Goal: Task Accomplishment & Management: Complete application form

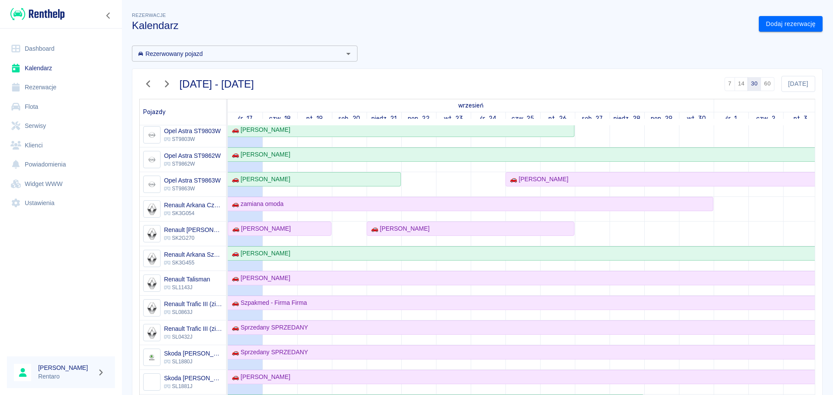
scroll to position [304, 0]
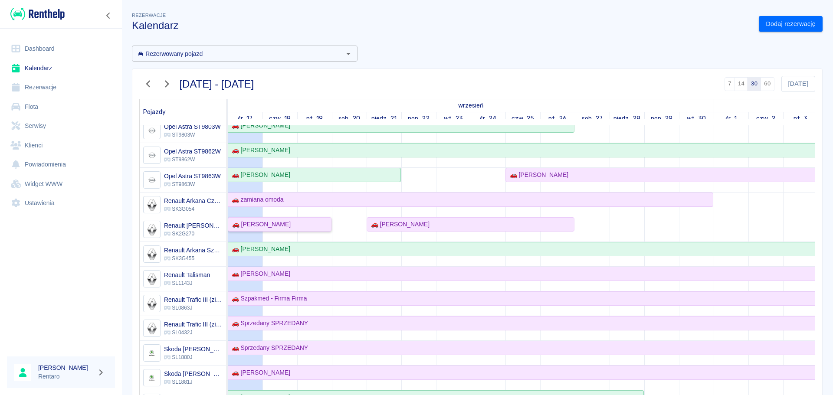
click at [288, 227] on div "🚗 Marcin Dziuba" at bounding box center [280, 224] width 102 height 9
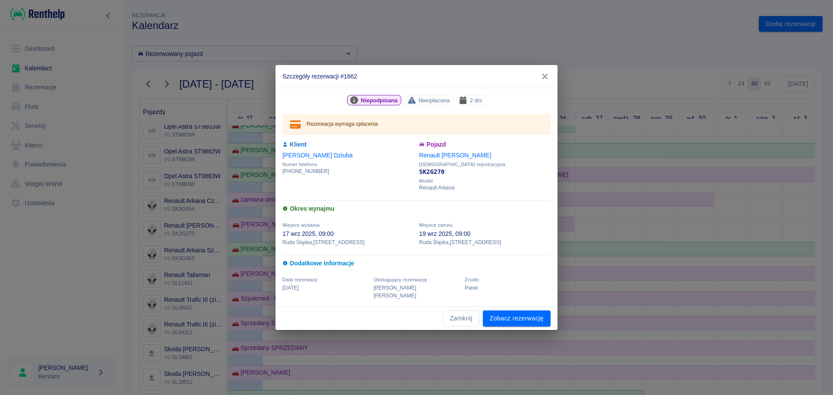
drag, startPoint x: 542, startPoint y: 79, endPoint x: 518, endPoint y: 121, distance: 49.2
click at [542, 79] on icon "button" at bounding box center [545, 77] width 6 height 6
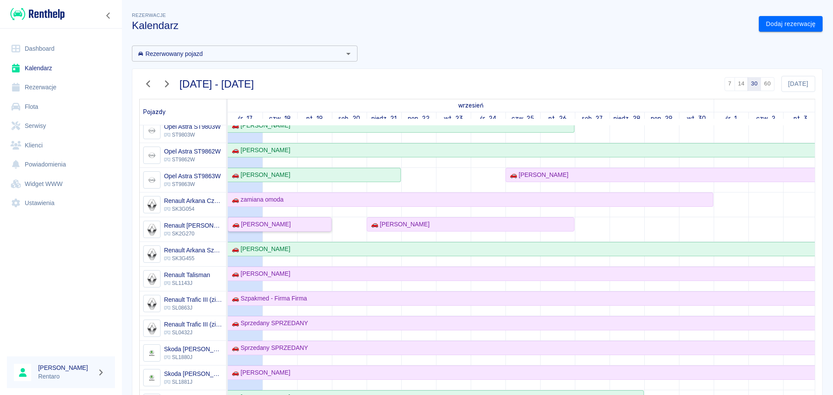
click at [278, 225] on div "🚗 Marcin Dziuba" at bounding box center [260, 224] width 62 height 9
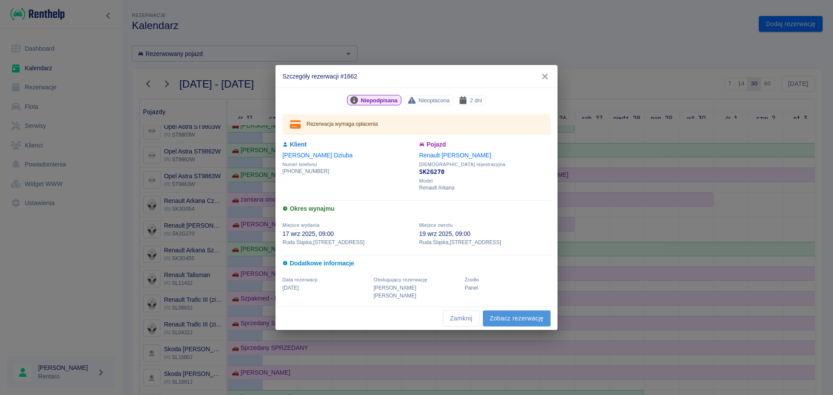
click at [513, 311] on link "Zobacz rezerwację" at bounding box center [517, 319] width 68 height 16
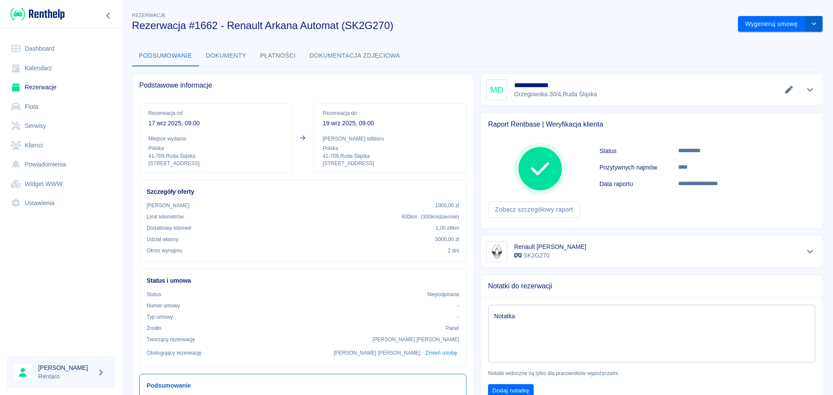
click at [811, 26] on icon "drop-down" at bounding box center [814, 24] width 7 height 6
click at [778, 43] on li "Modyfikuj rezerwację" at bounding box center [774, 42] width 70 height 14
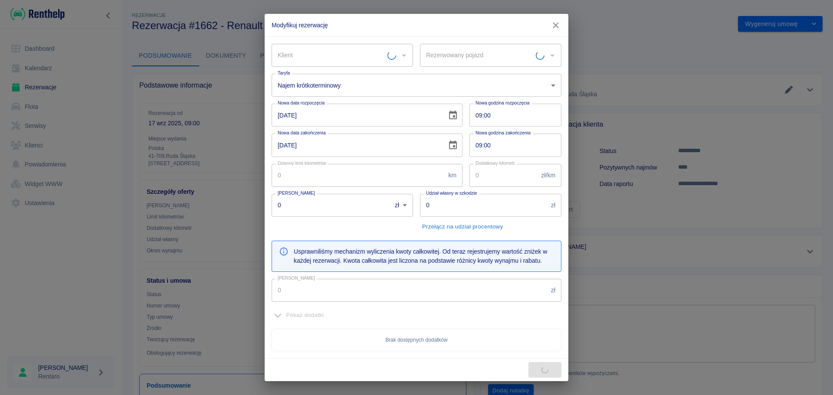
type input "Renault Arkana Morski - SK2G270"
type input "300"
type input "1"
type input "1000"
type input "5000"
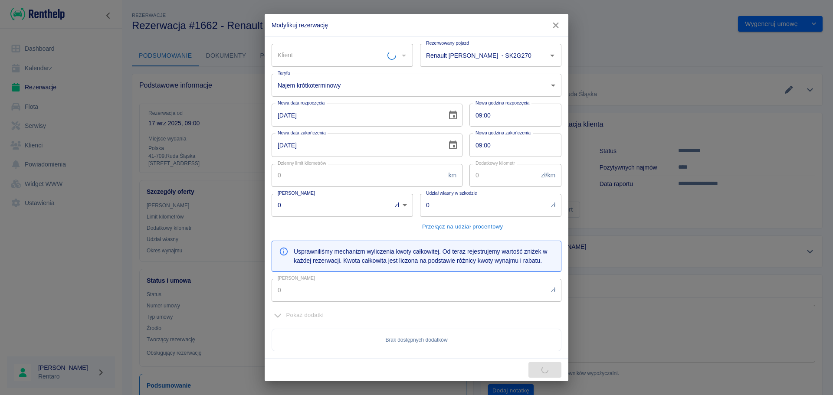
type input "318"
type input "Marcin Dziuba"
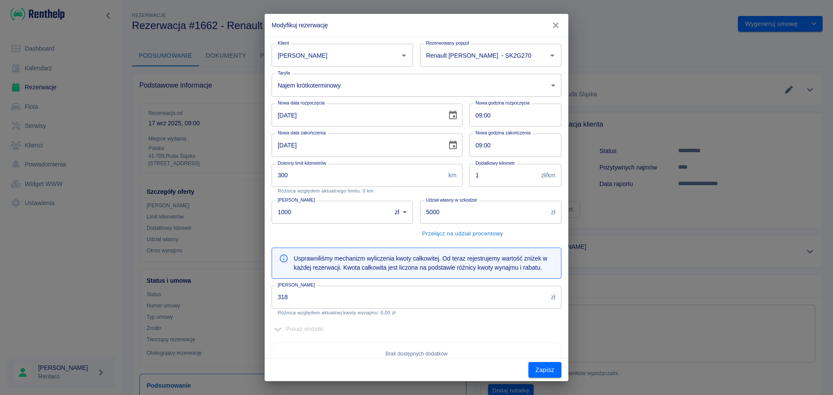
click at [316, 221] on input "1000" at bounding box center [329, 212] width 114 height 23
click at [316, 220] on input "1000" at bounding box center [329, 212] width 114 height 23
type input "0"
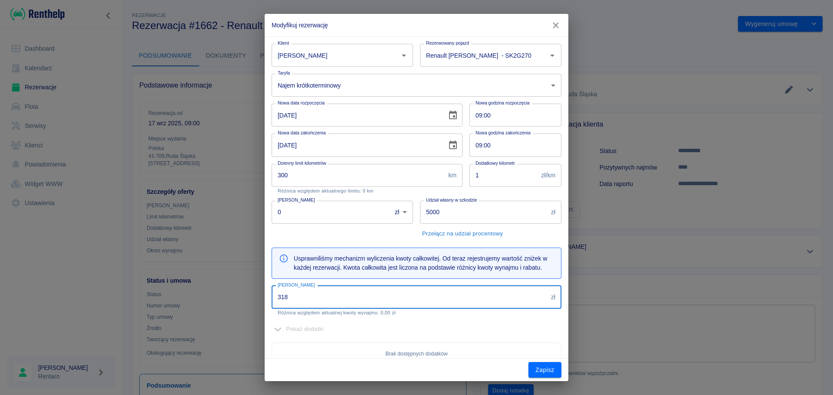
click at [318, 300] on input "318" at bounding box center [410, 297] width 276 height 23
click at [317, 299] on input "318" at bounding box center [410, 297] width 276 height 23
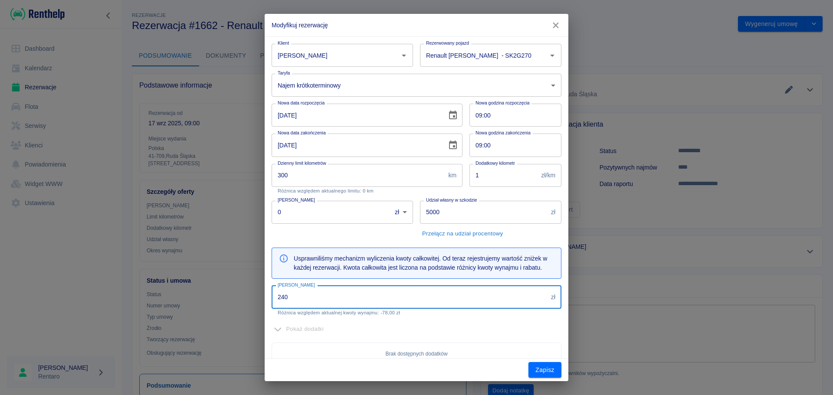
type input "240"
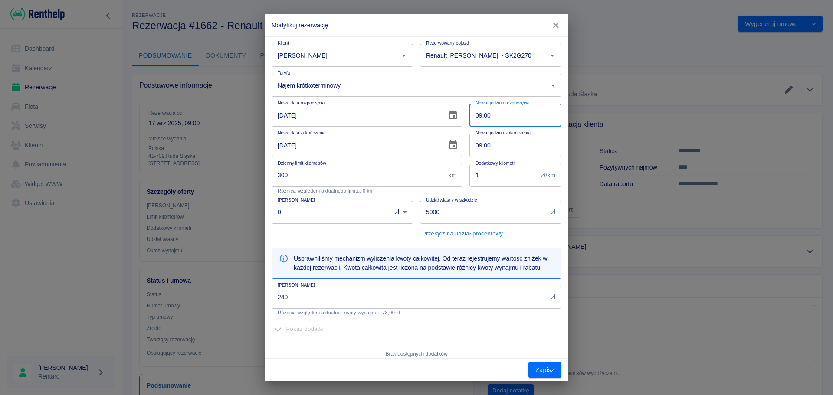
click at [477, 118] on input "09:00" at bounding box center [513, 115] width 86 height 23
type input "15:00"
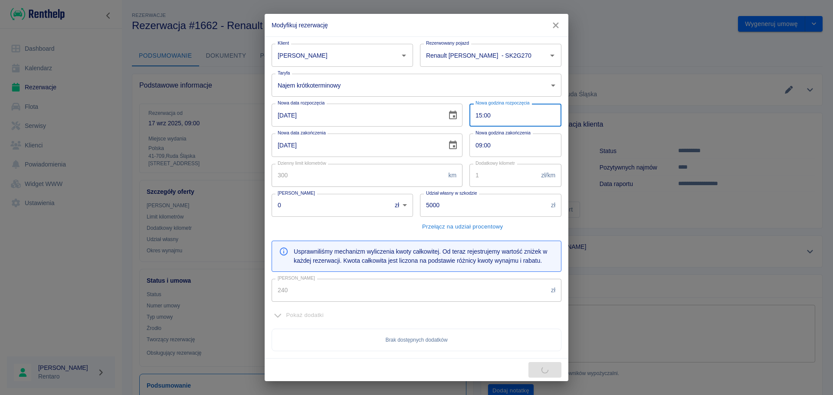
type input "1000"
type input "318"
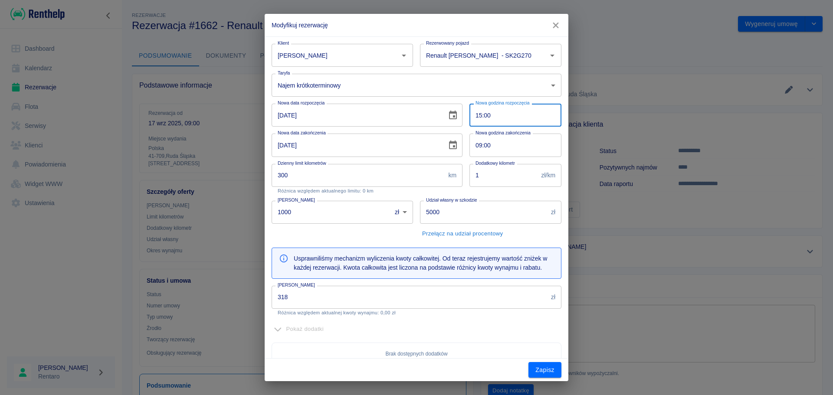
type input "15:00"
click at [473, 147] on input "09:00" at bounding box center [513, 145] width 86 height 23
type input "15:00"
click at [309, 302] on input "318" at bounding box center [410, 297] width 276 height 23
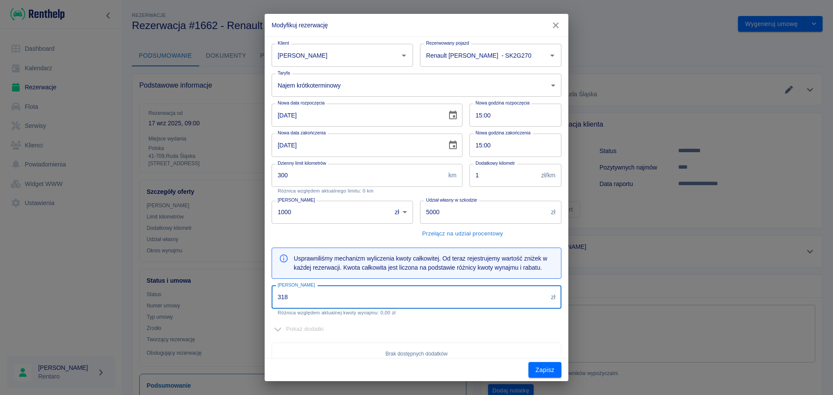
click at [309, 302] on input "318" at bounding box center [410, 297] width 276 height 23
click at [309, 303] on input "318" at bounding box center [410, 297] width 276 height 23
type input "240"
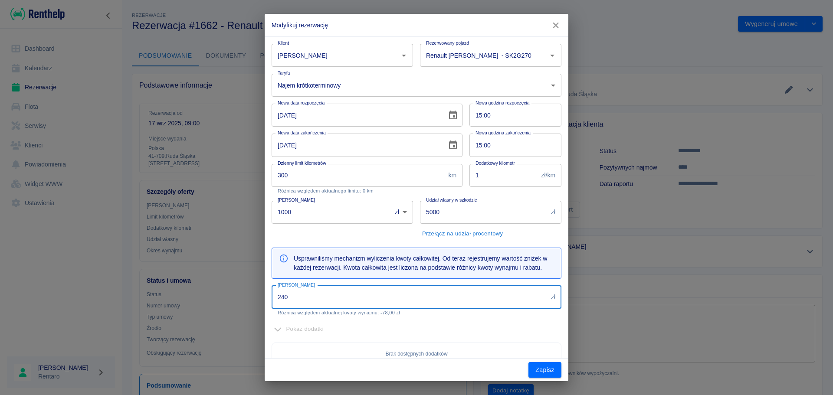
click at [322, 204] on input "1000" at bounding box center [329, 212] width 114 height 23
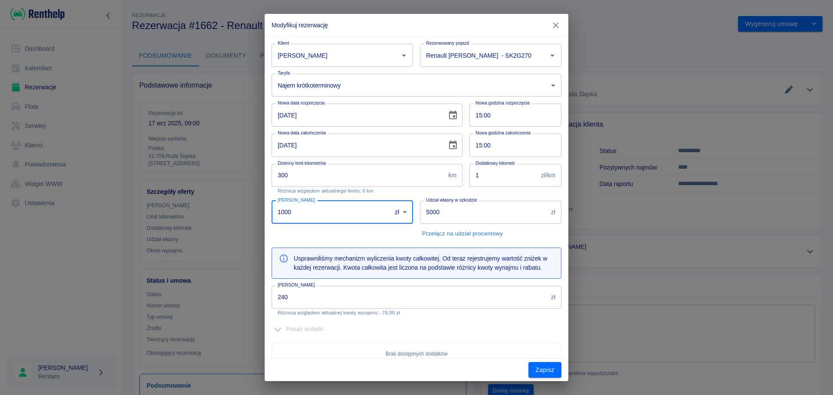
click at [321, 204] on input "1000" at bounding box center [329, 212] width 114 height 23
type input "0"
click at [458, 223] on input "5000" at bounding box center [484, 212] width 128 height 23
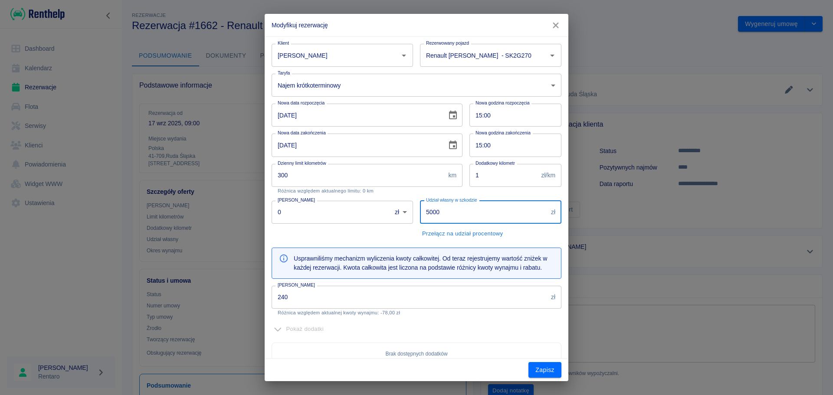
click at [457, 223] on input "5000" at bounding box center [484, 212] width 128 height 23
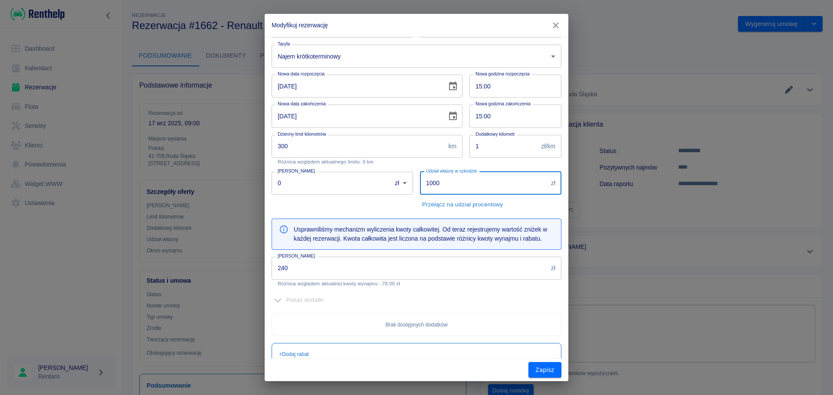
scroll to position [43, 0]
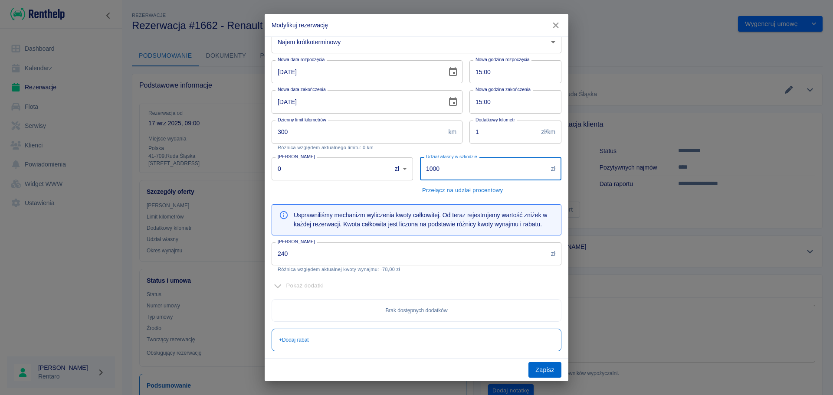
type input "1000"
click at [549, 368] on button "Zapisz" at bounding box center [545, 370] width 33 height 16
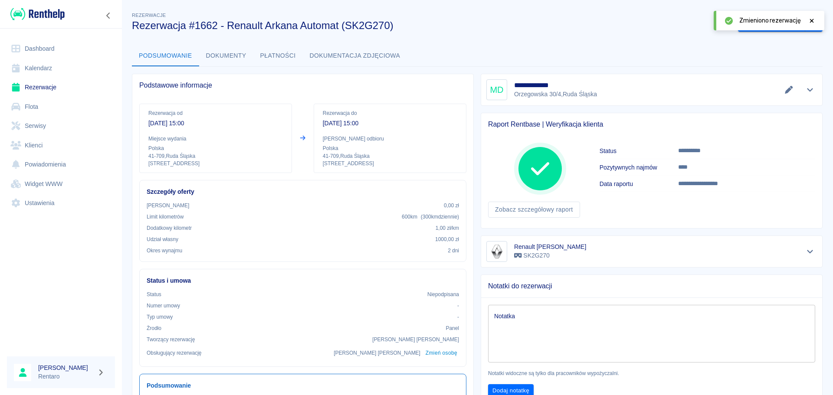
click at [811, 22] on icon at bounding box center [812, 21] width 8 height 6
click at [57, 66] on link "Kalendarz" at bounding box center [61, 69] width 108 height 20
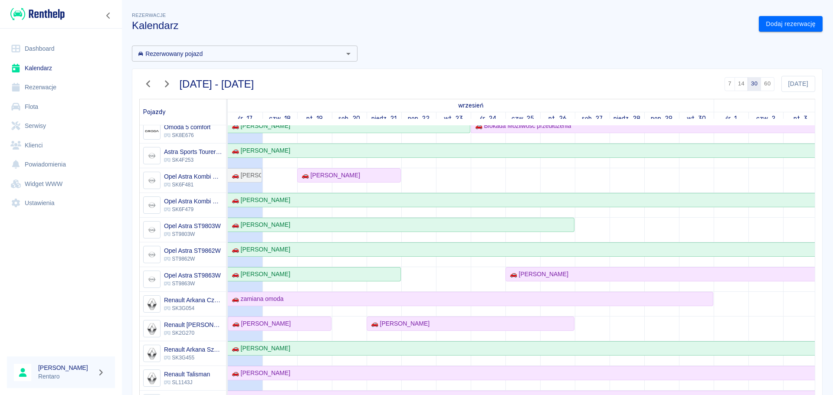
scroll to position [217, 0]
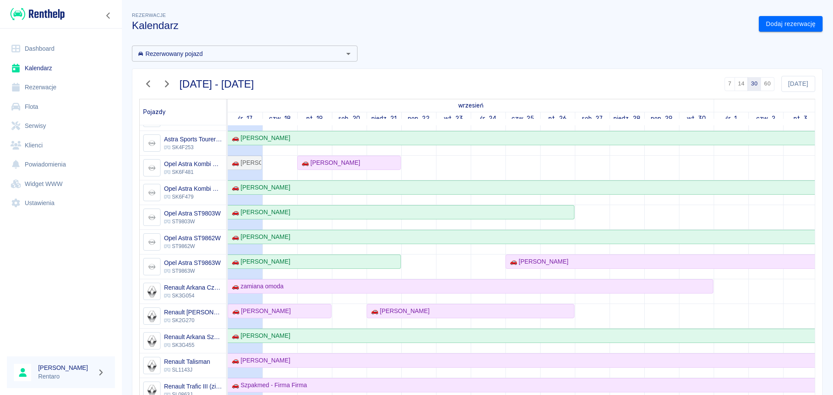
click at [47, 49] on link "Dashboard" at bounding box center [61, 49] width 108 height 20
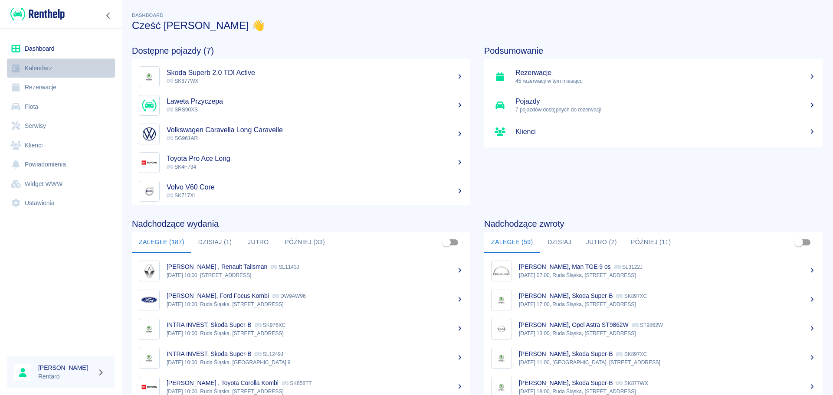
click at [76, 74] on link "Kalendarz" at bounding box center [61, 69] width 108 height 20
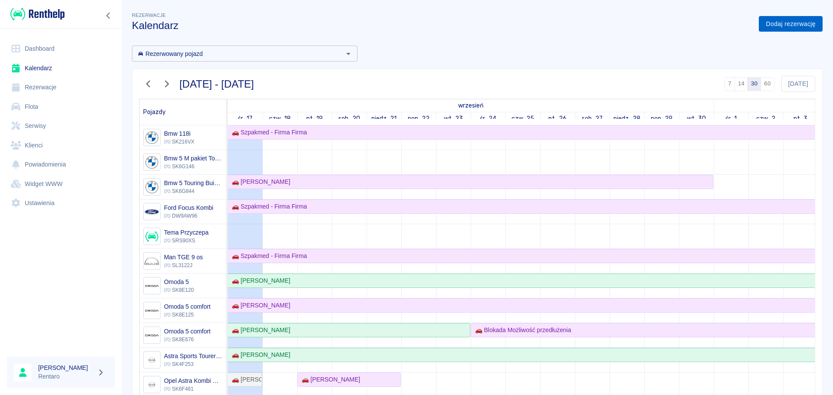
click at [791, 26] on link "Dodaj rezerwację" at bounding box center [791, 24] width 64 height 16
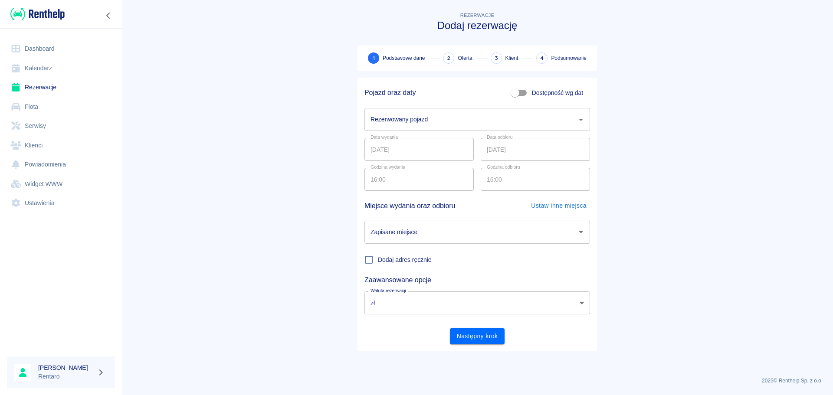
drag, startPoint x: 522, startPoint y: 125, endPoint x: 527, endPoint y: 127, distance: 4.7
click at [526, 126] on input "Rezerwowany pojazd" at bounding box center [470, 119] width 205 height 15
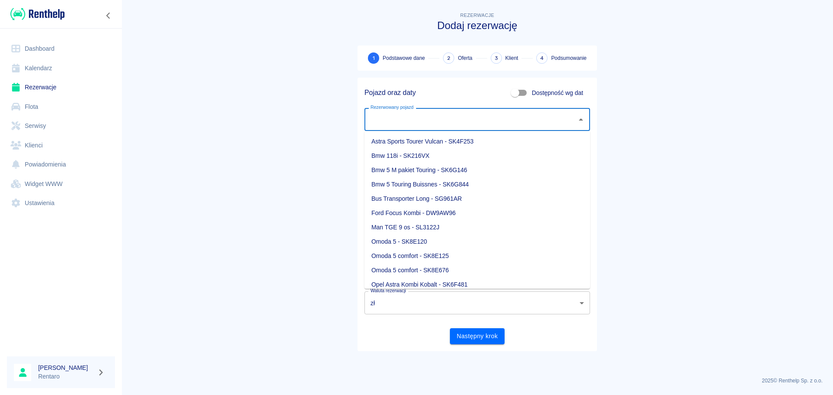
click at [574, 100] on label "Dostępność wg dat" at bounding box center [545, 93] width 76 height 16
click at [540, 100] on input "Dostępność wg dat" at bounding box center [514, 93] width 49 height 16
checkbox input "true"
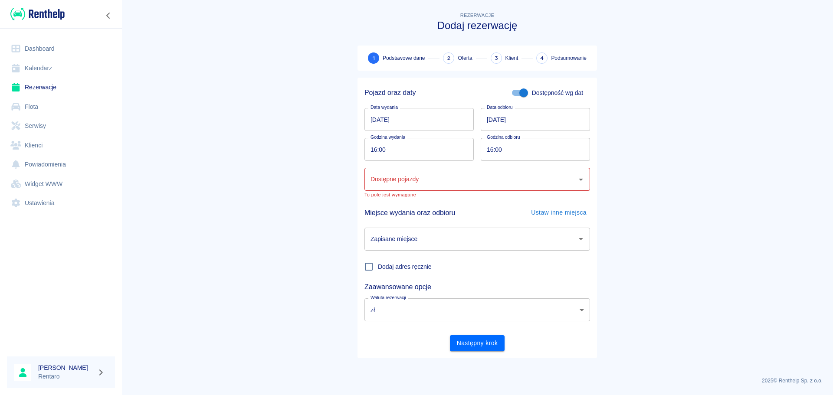
click at [415, 126] on input "17.09.2025" at bounding box center [419, 119] width 109 height 23
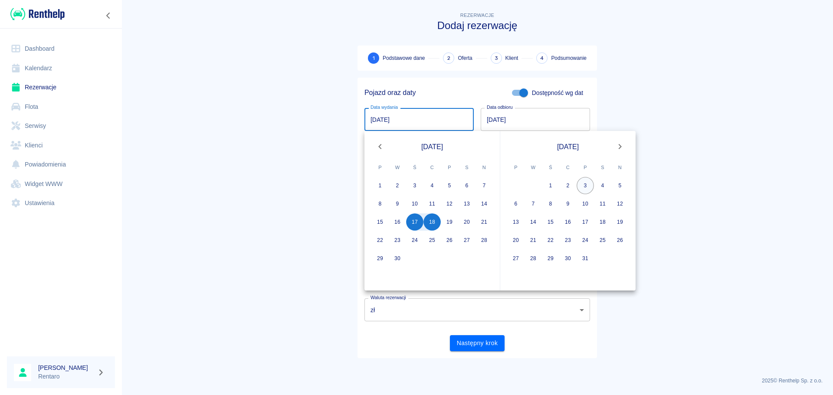
drag, startPoint x: 590, startPoint y: 186, endPoint x: 584, endPoint y: 191, distance: 7.7
click at [589, 187] on button "3" at bounding box center [585, 185] width 17 height 17
type input "03.10.2025"
type input "DD.MM.YYYY"
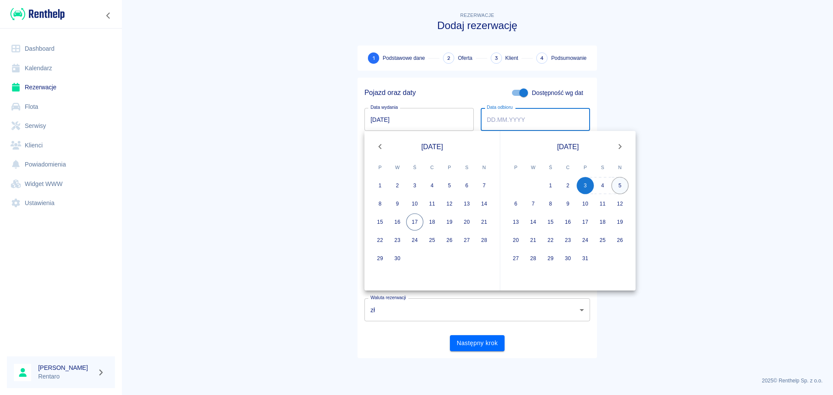
click at [619, 185] on button "5" at bounding box center [619, 185] width 17 height 17
type input "05.10.2025"
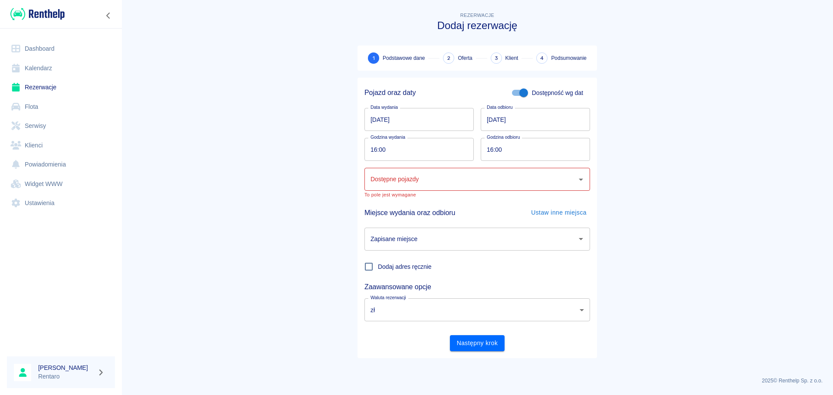
click at [425, 181] on input "Dostępne pojazdy" at bounding box center [470, 179] width 205 height 15
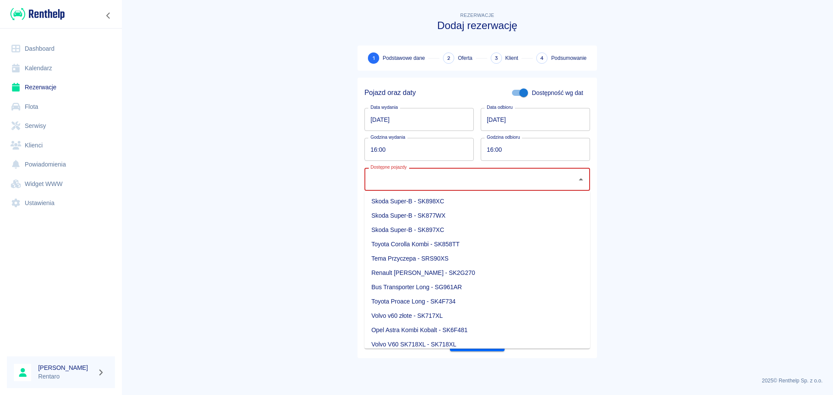
click at [449, 231] on li "Skoda Super-B - SK897XC" at bounding box center [478, 230] width 226 height 14
type input "Skoda Super-B - SK897XC"
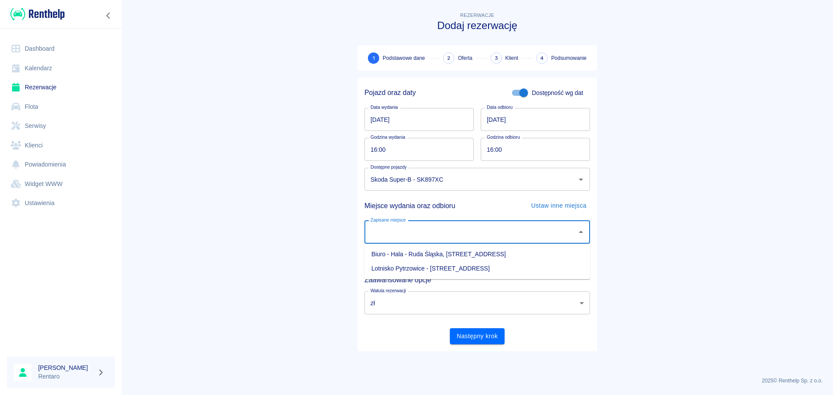
click at [461, 235] on input "Zapisane miejsce" at bounding box center [470, 232] width 205 height 15
click at [438, 253] on li "Biuro - Hala - Ruda Śląska, Zabrzańska 9" at bounding box center [478, 254] width 226 height 14
type input "Biuro - Hala - Ruda Śląska, Zabrzańska 9"
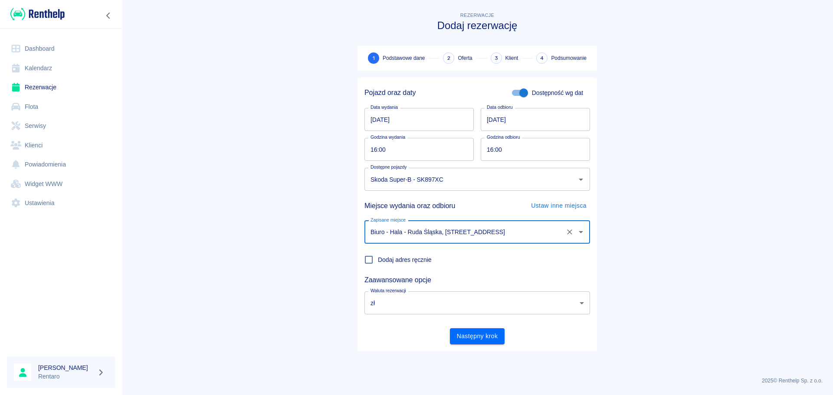
click at [471, 335] on button "Następny krok" at bounding box center [477, 336] width 55 height 16
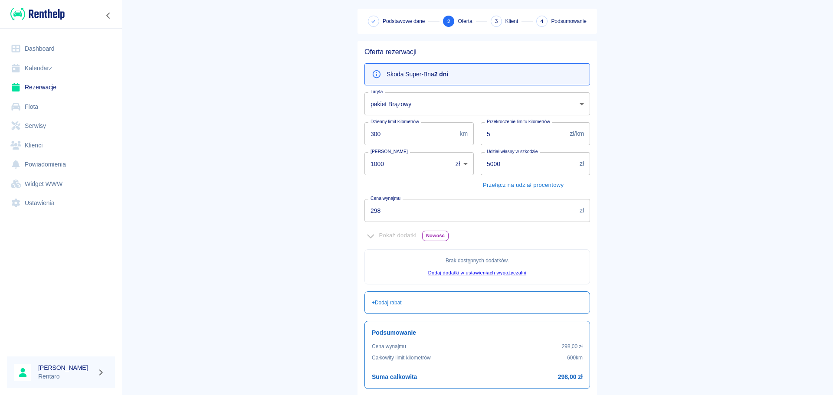
scroll to position [87, 0]
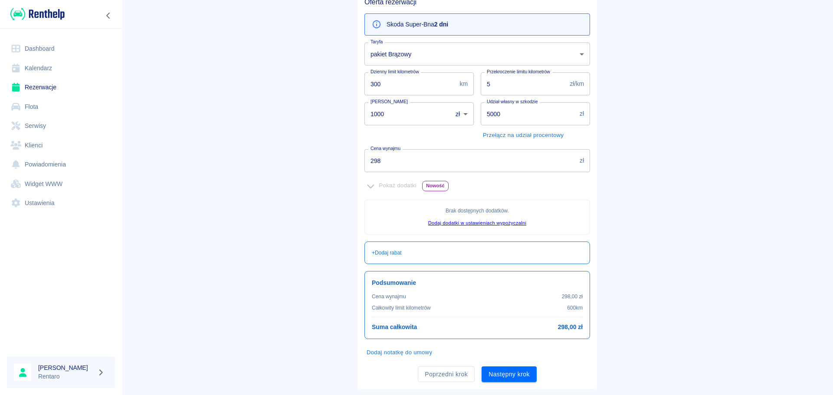
click at [393, 161] on input "298" at bounding box center [471, 160] width 212 height 23
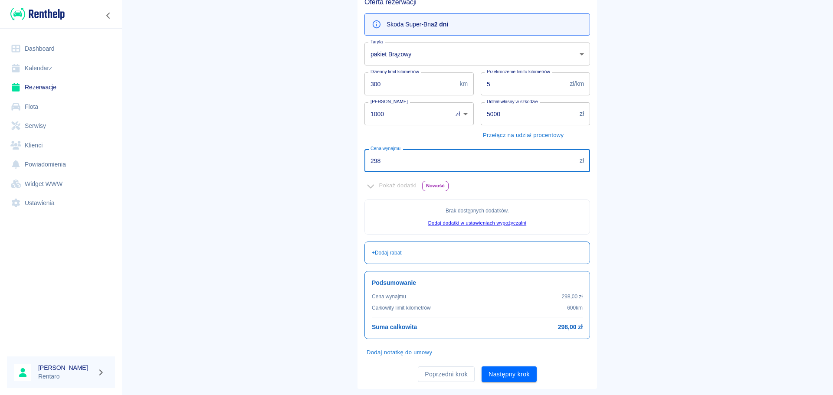
click at [392, 159] on input "298" at bounding box center [471, 160] width 212 height 23
click at [391, 159] on input "298" at bounding box center [471, 160] width 212 height 23
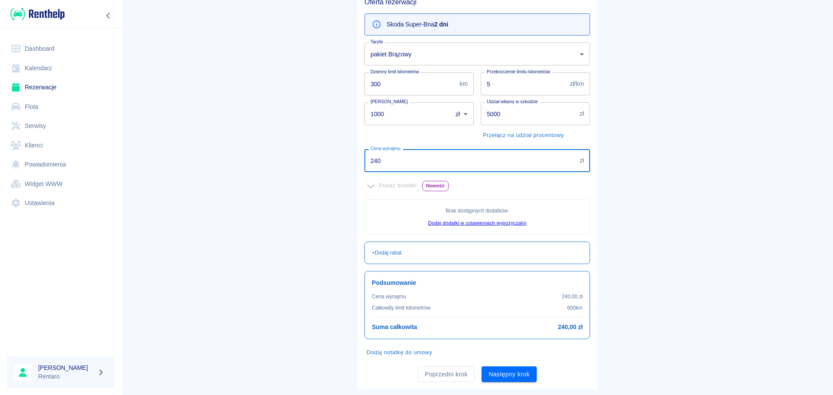
type input "240"
click at [572, 217] on div "Brak dostępnych dodatków . Dodaj dodatki w ustawieniach wypożyczalni" at bounding box center [478, 217] width 226 height 35
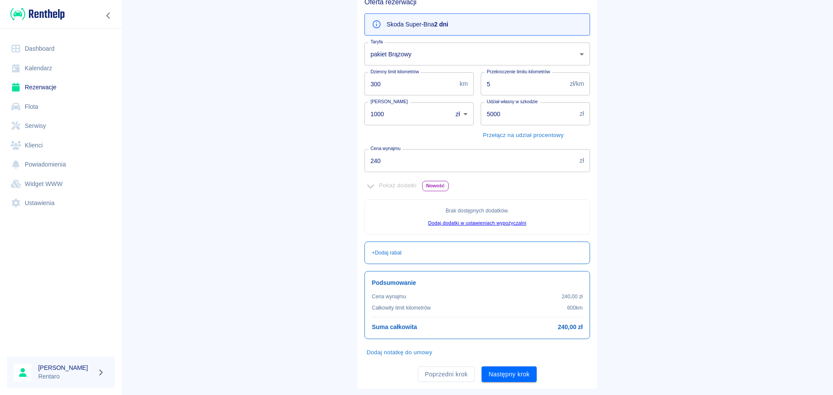
click at [509, 376] on button "Następny krok" at bounding box center [509, 375] width 55 height 16
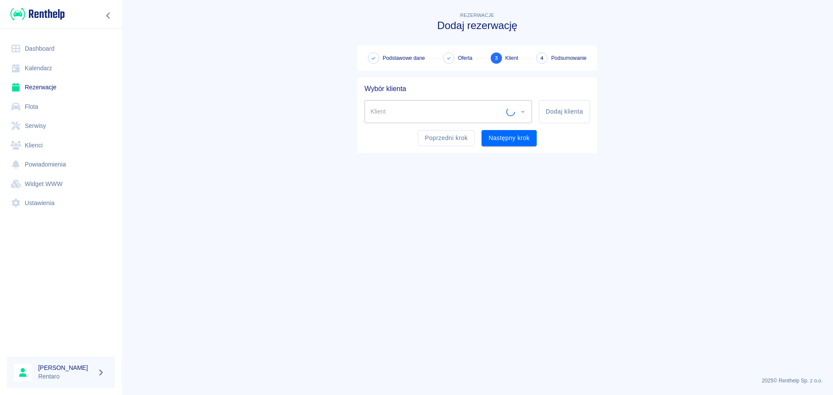
scroll to position [0, 0]
click at [440, 115] on input "Klient" at bounding box center [441, 111] width 147 height 15
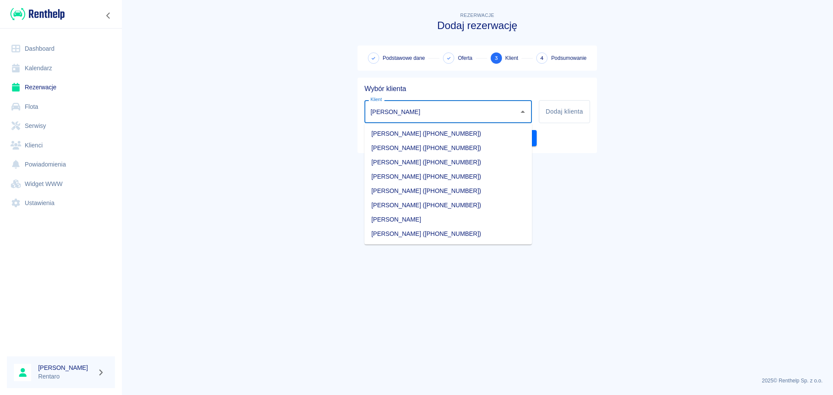
click at [442, 132] on li "Marcin Dziuba (+48574132430)" at bounding box center [449, 134] width 168 height 14
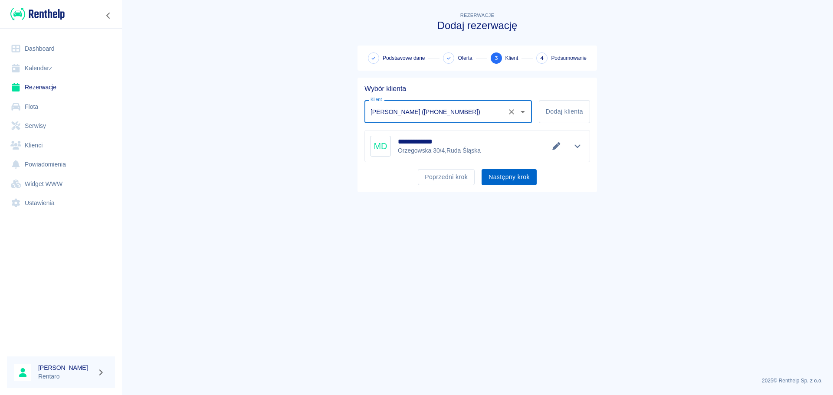
type input "Marcin Dziuba (+48574132430)"
click at [511, 178] on button "Następny krok" at bounding box center [509, 177] width 55 height 16
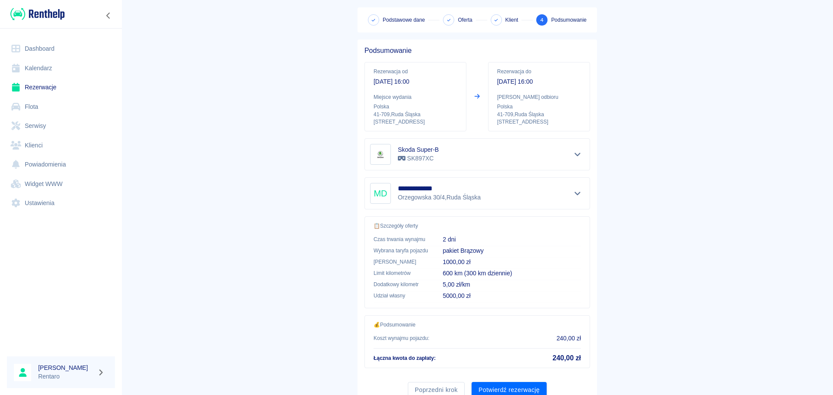
scroll to position [73, 0]
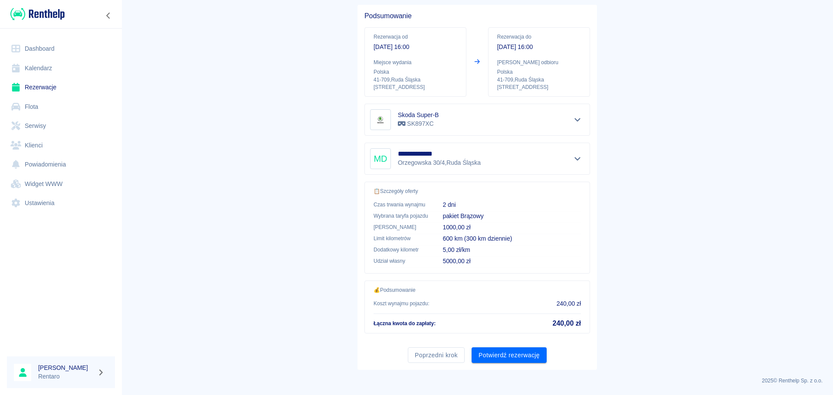
click at [517, 357] on button "Potwierdź rezerwację" at bounding box center [509, 356] width 75 height 16
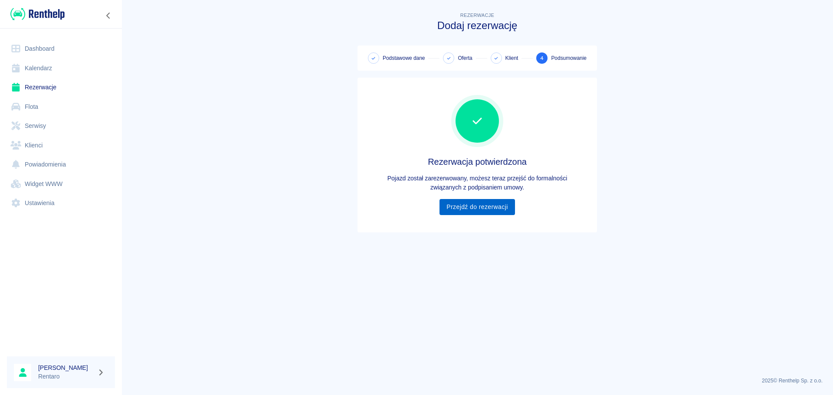
click at [465, 206] on link "Przejdź do rezerwacji" at bounding box center [477, 207] width 75 height 16
